Goal: Information Seeking & Learning: Learn about a topic

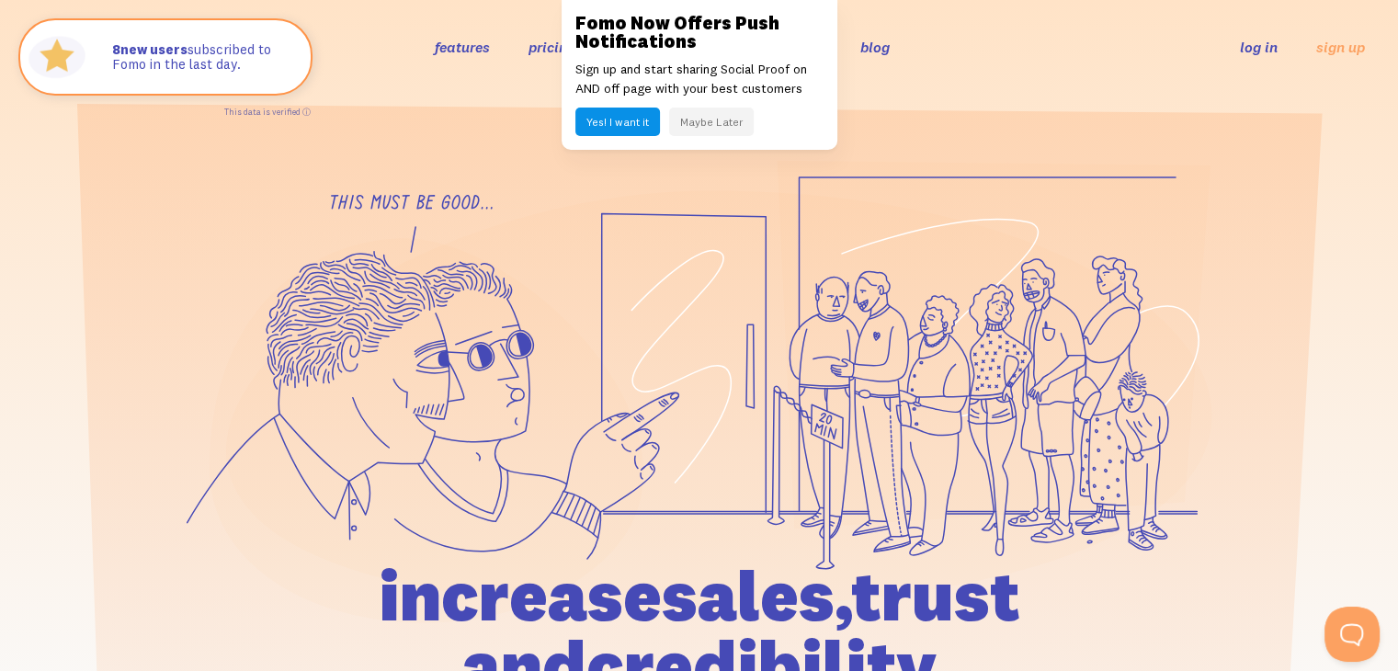
click at [634, 119] on button "Yes! I want it" at bounding box center [617, 122] width 85 height 28
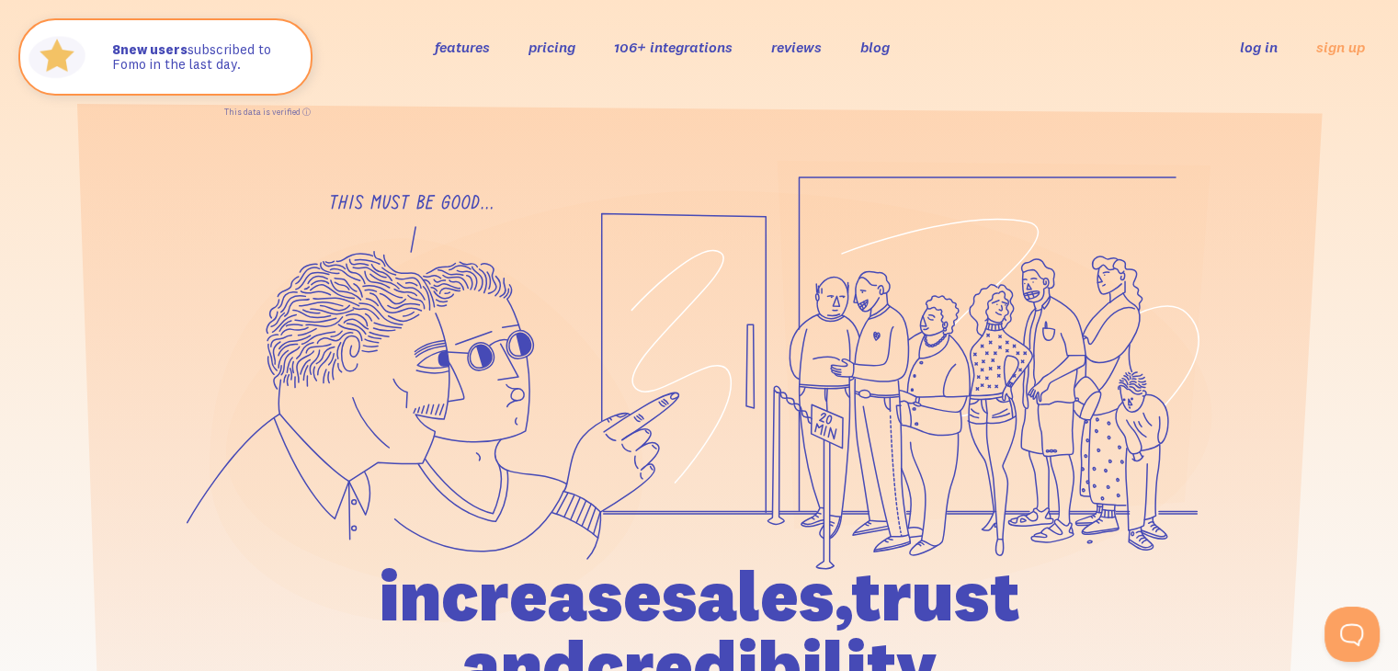
click at [537, 46] on link "pricing" at bounding box center [551, 47] width 47 height 18
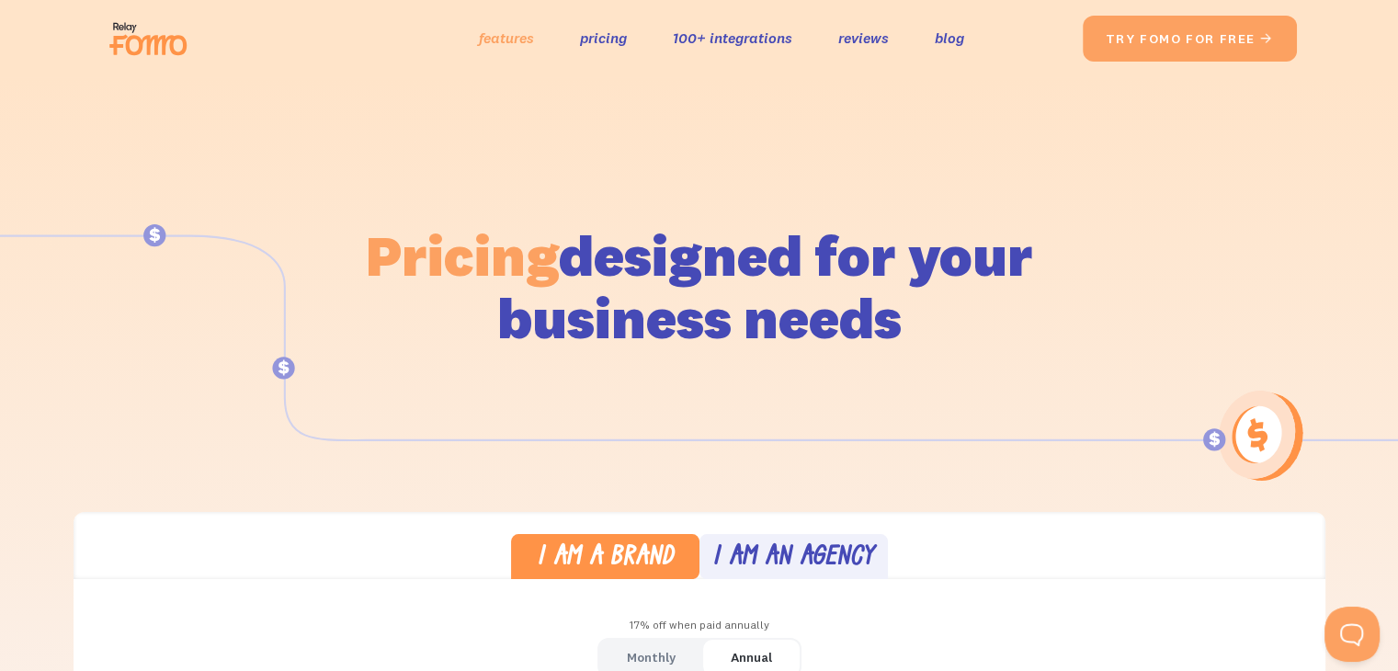
click at [479, 42] on link "features" at bounding box center [506, 38] width 55 height 27
